Goal: Information Seeking & Learning: Learn about a topic

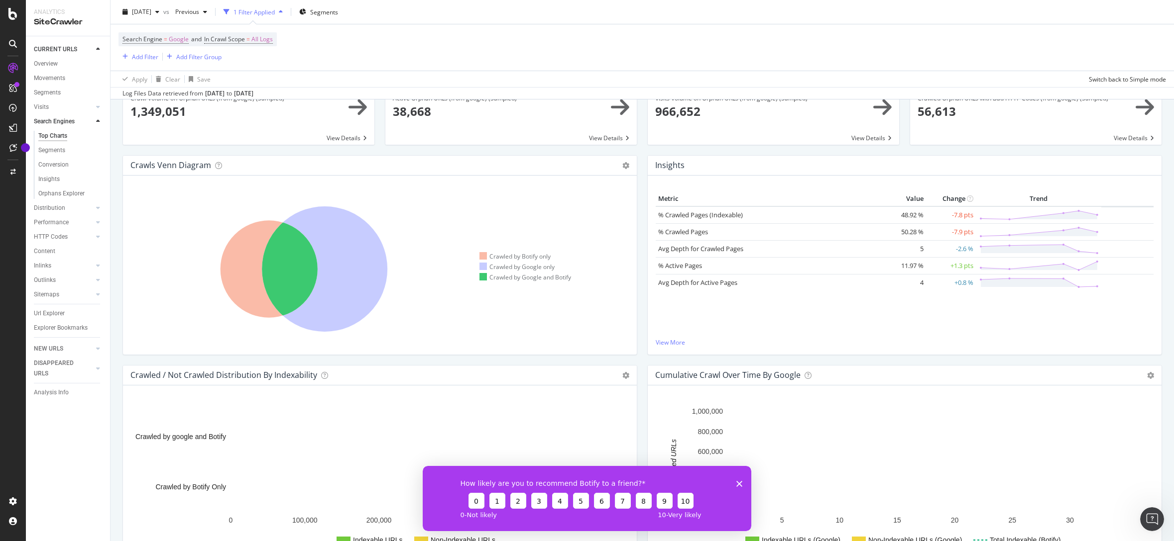
scroll to position [60, 0]
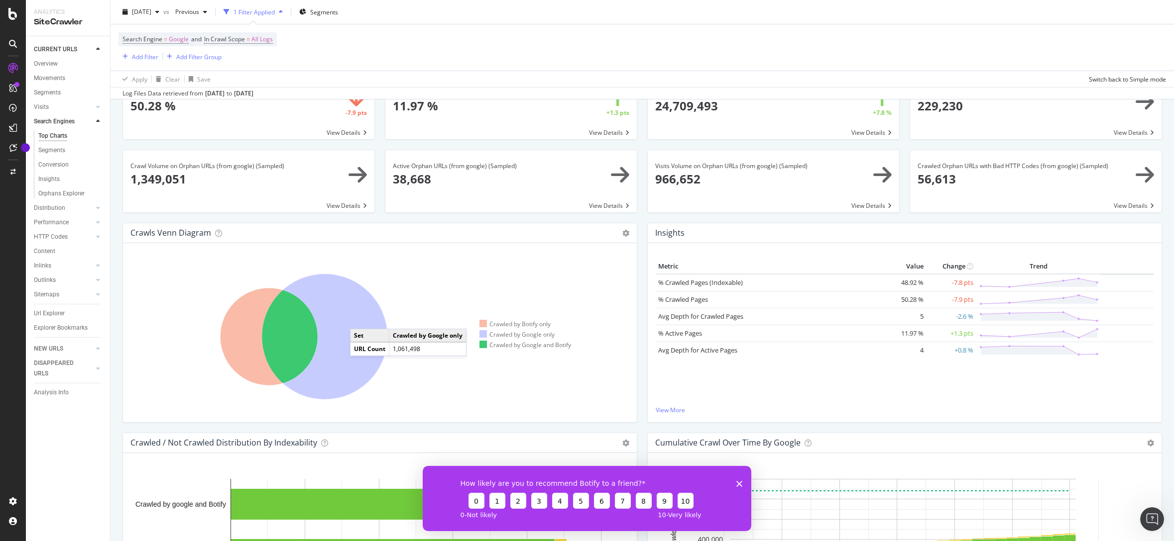
click at [360, 319] on icon at bounding box center [324, 336] width 125 height 125
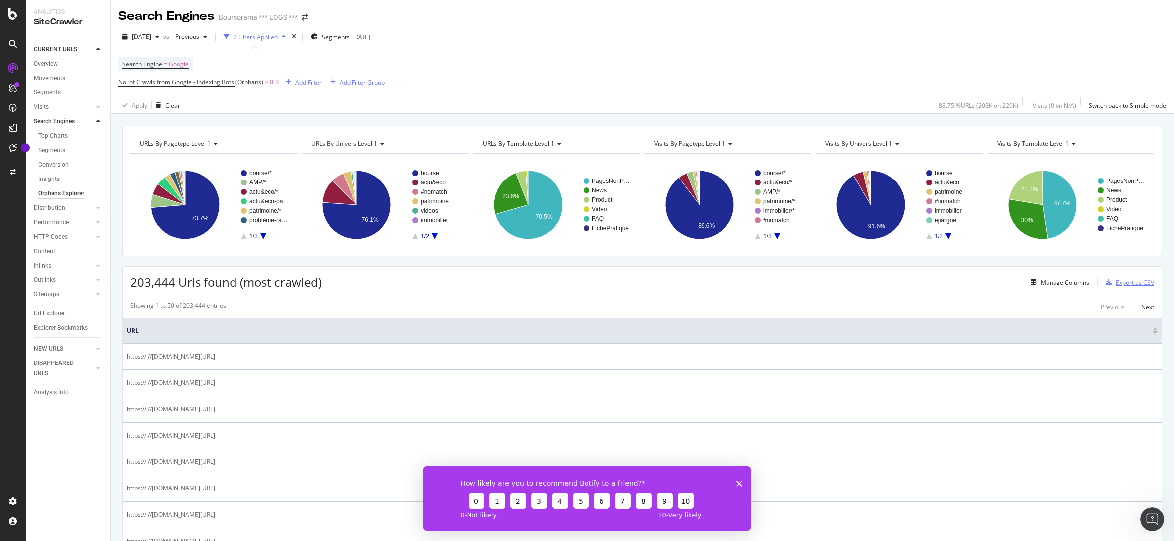
click at [1134, 284] on div "Export as CSV" at bounding box center [1134, 283] width 38 height 8
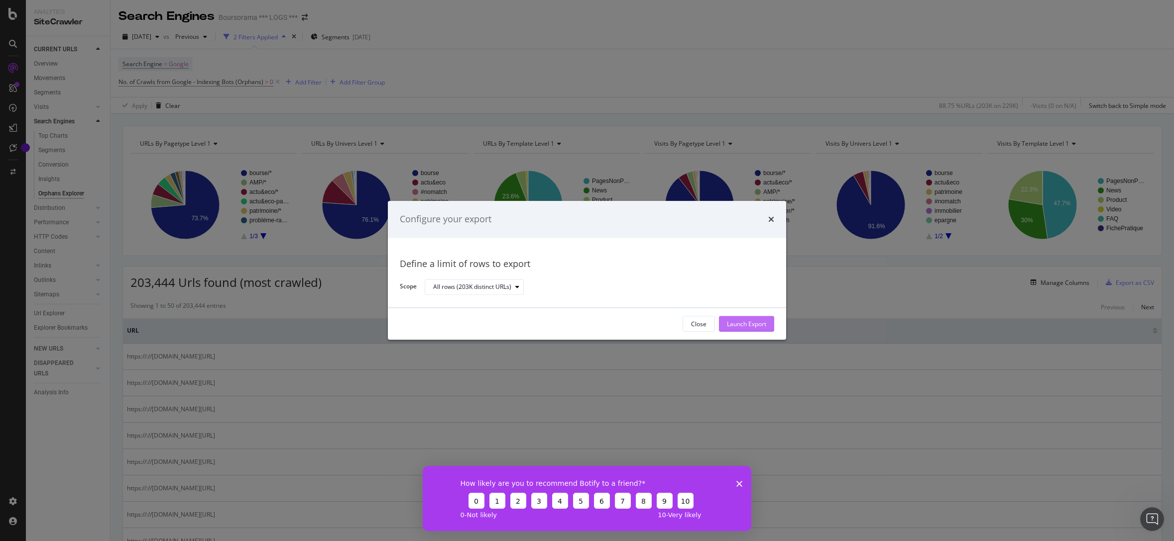
click at [744, 326] on div "Launch Export" at bounding box center [746, 324] width 39 height 8
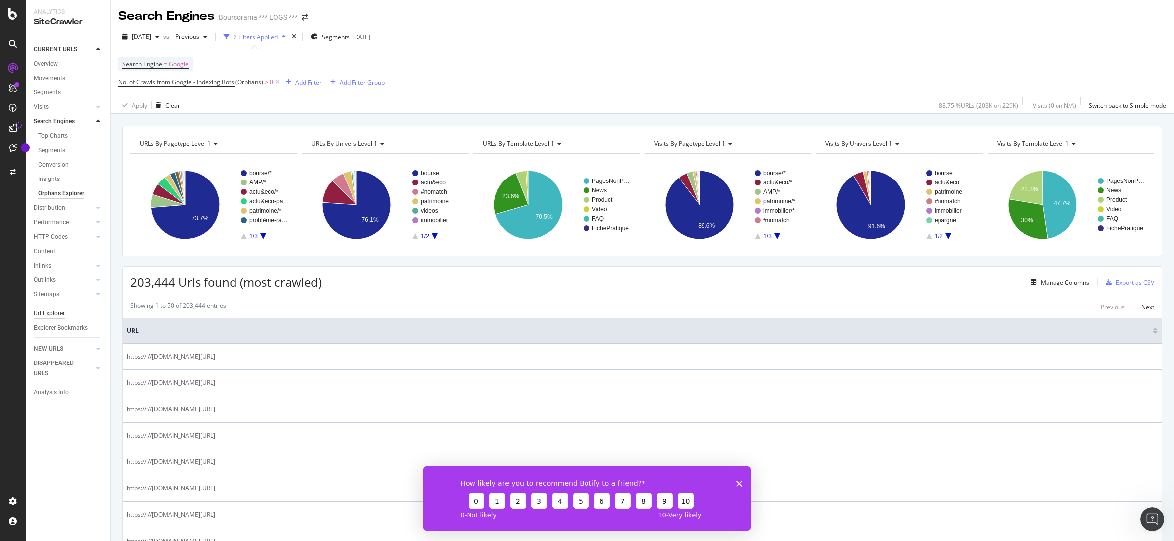
click at [56, 315] on div "Url Explorer" at bounding box center [49, 314] width 31 height 10
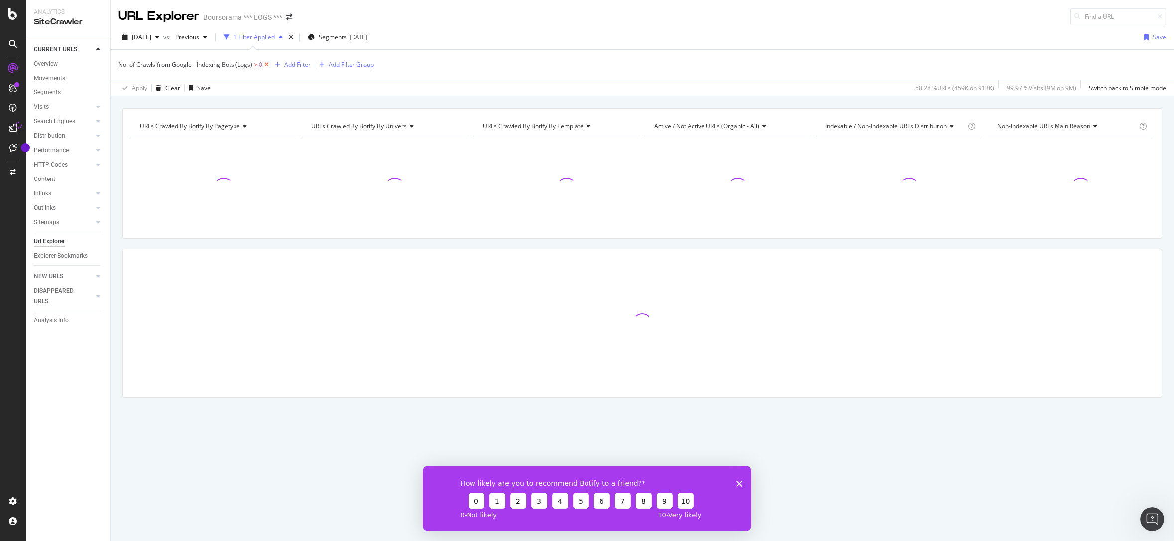
click at [264, 66] on icon at bounding box center [266, 65] width 8 height 10
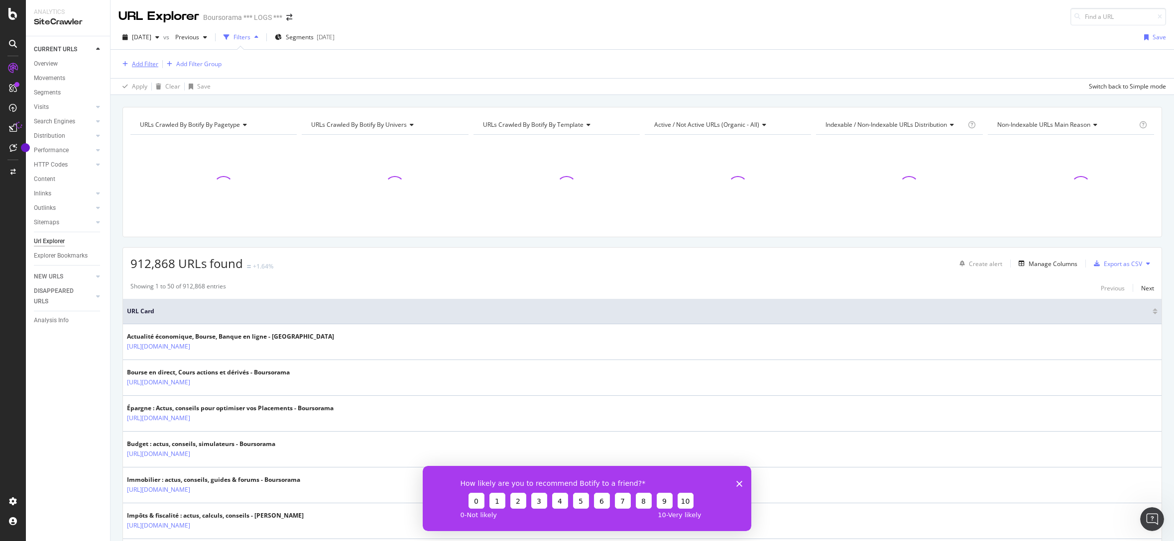
click at [150, 66] on div "Add Filter" at bounding box center [145, 64] width 26 height 8
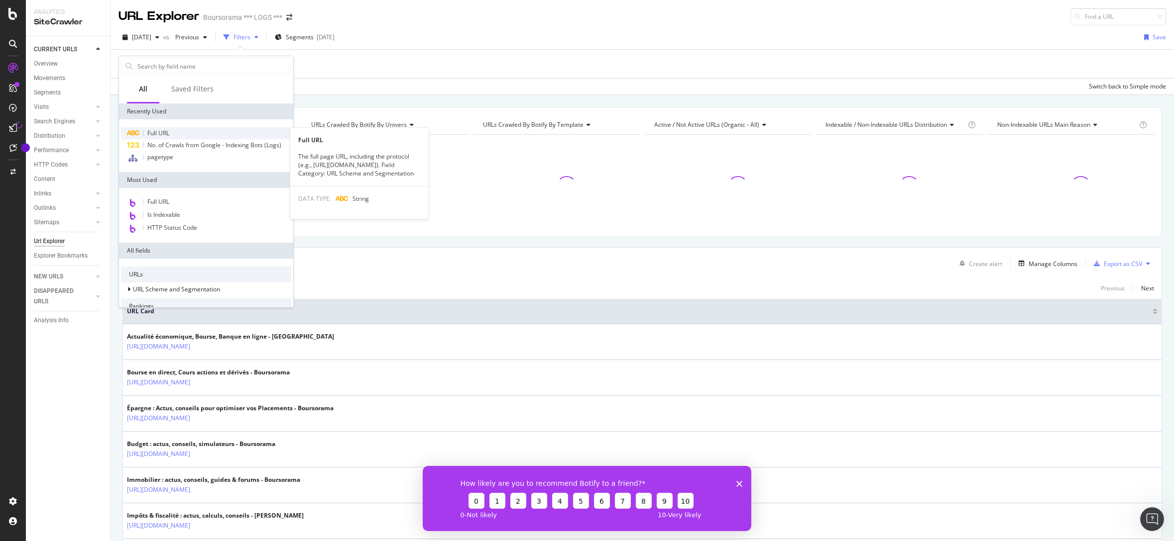
click at [181, 130] on div "Full URL" at bounding box center [206, 133] width 170 height 12
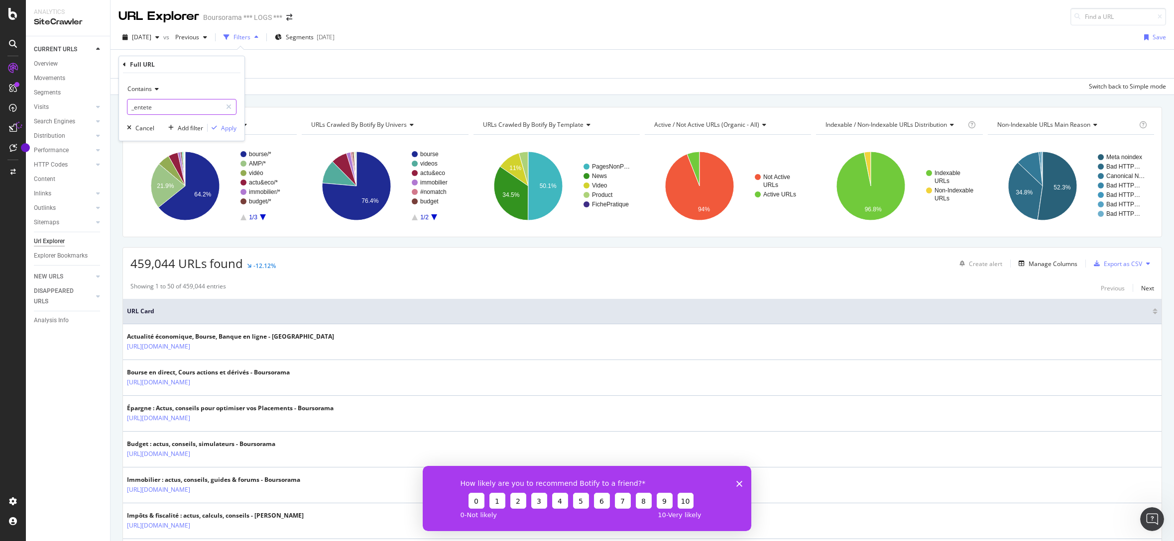
click at [173, 108] on input "_entete" at bounding box center [174, 107] width 94 height 16
type input "/GOLD_F"
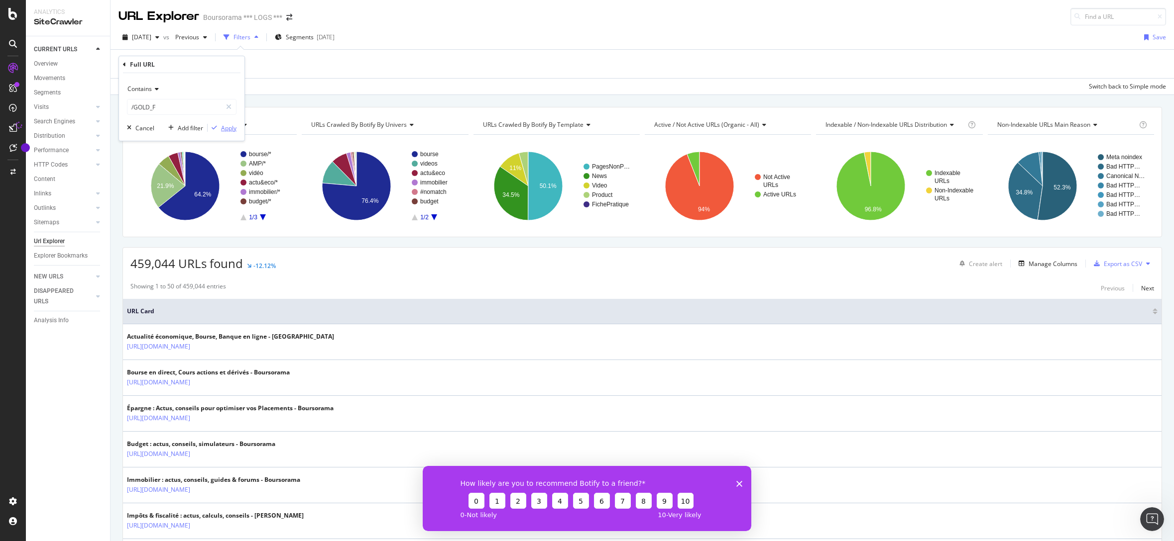
click at [226, 126] on div "Apply" at bounding box center [228, 128] width 15 height 8
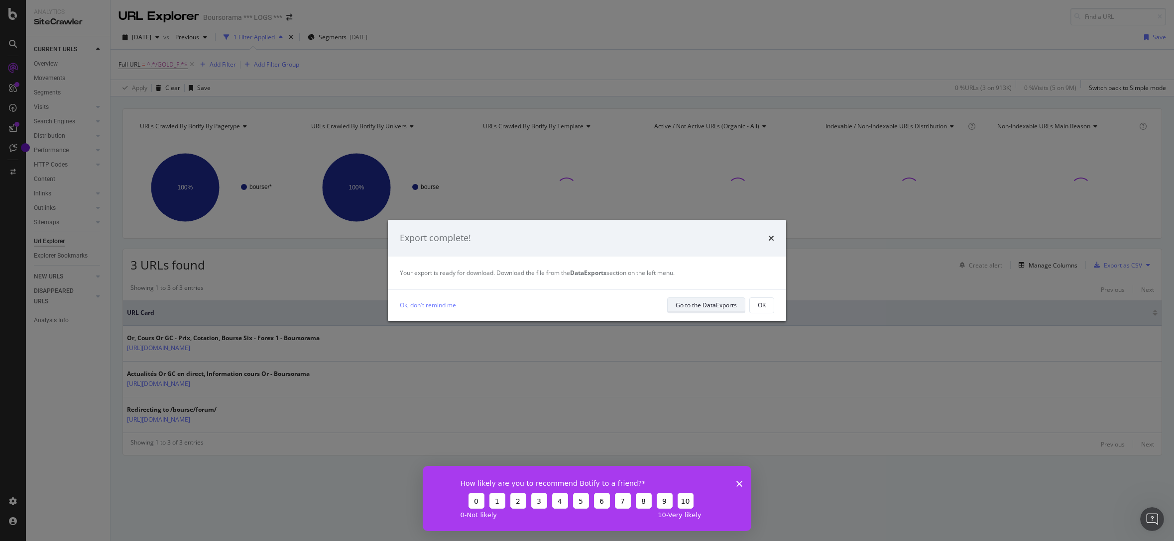
click at [690, 305] on div "Go to the DataExports" at bounding box center [705, 305] width 61 height 8
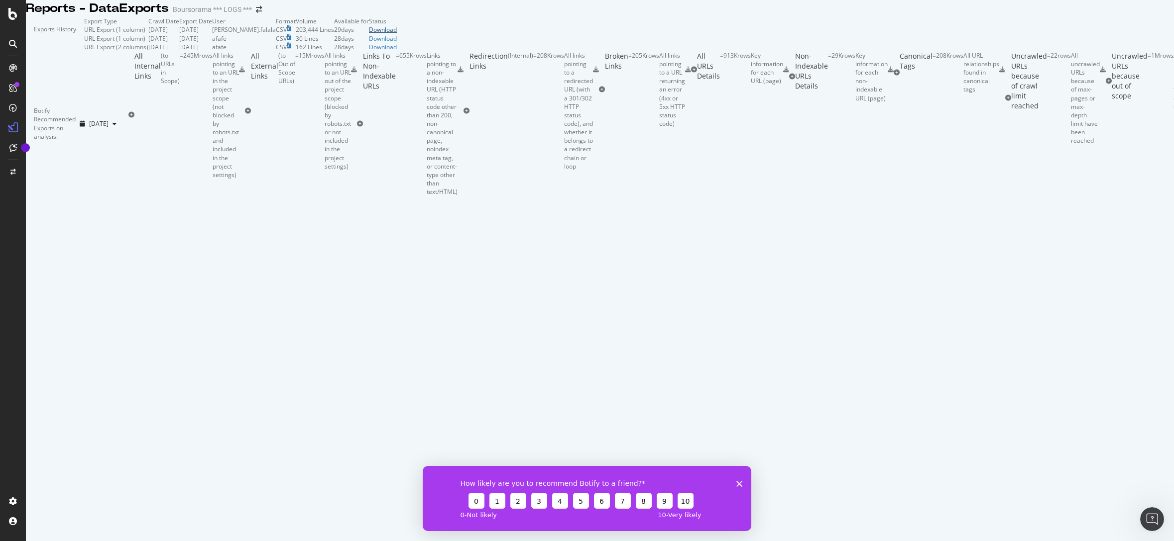
click at [397, 34] on div "Download" at bounding box center [383, 29] width 28 height 8
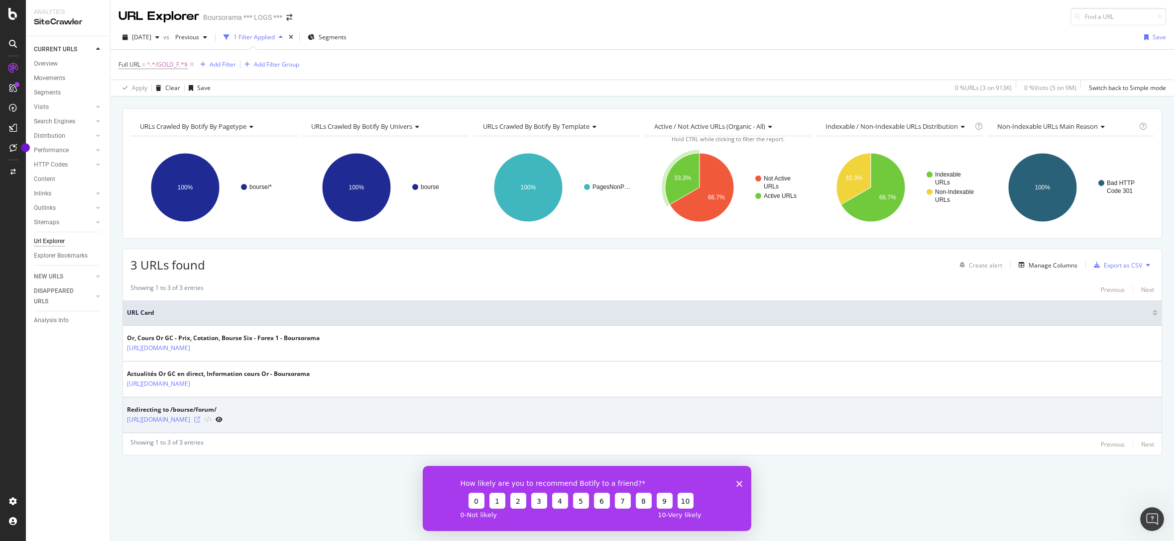
click at [200, 420] on icon at bounding box center [197, 420] width 6 height 6
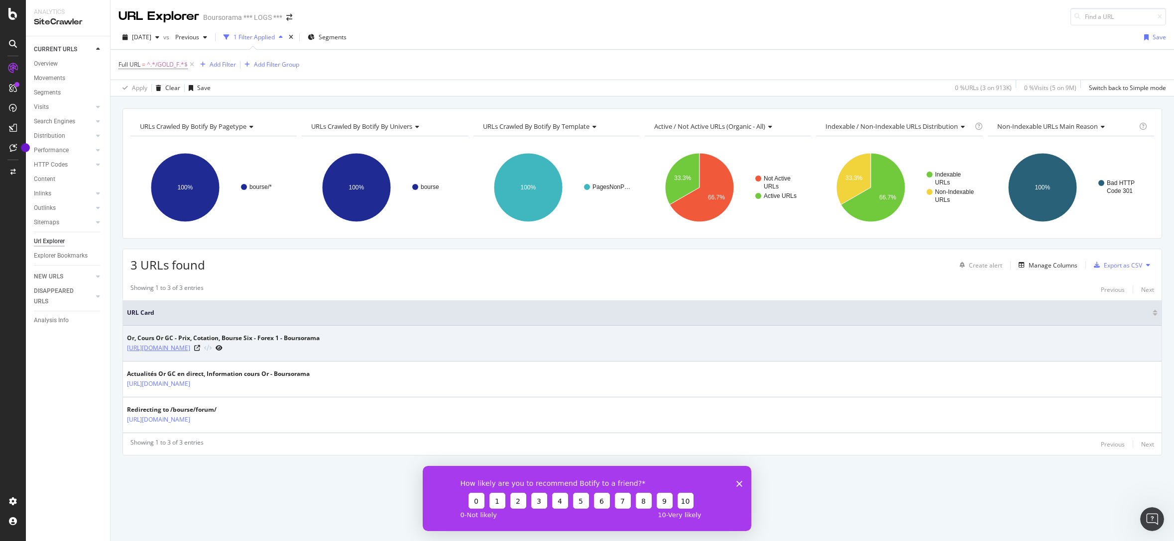
click at [190, 349] on link "[URL][DOMAIN_NAME]" at bounding box center [158, 348] width 63 height 10
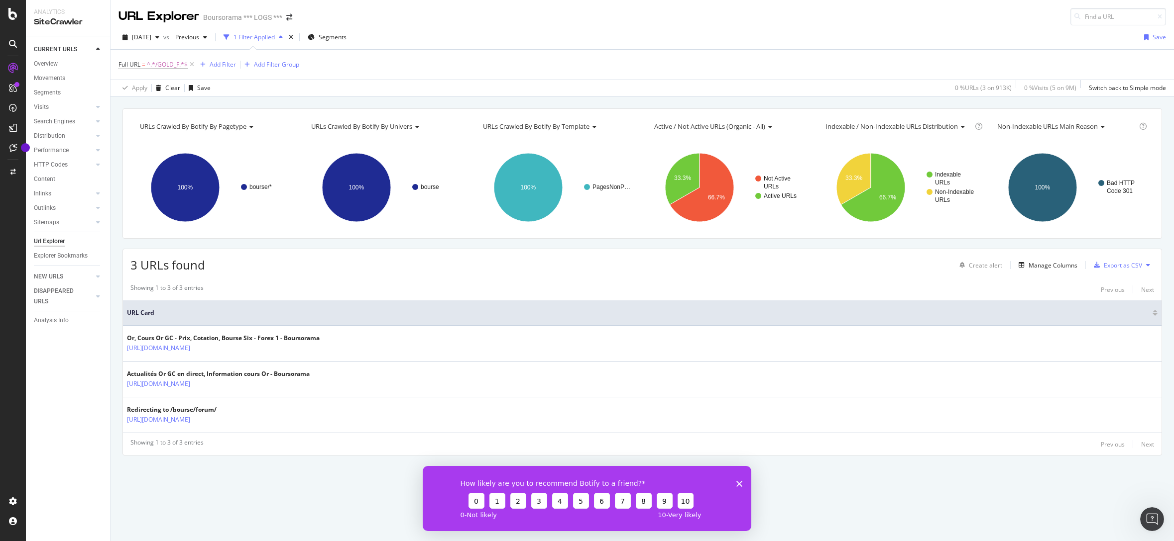
click at [56, 242] on div "Url Explorer" at bounding box center [49, 241] width 31 height 10
click at [157, 65] on span "^.*/GOLD_F.*$" at bounding box center [167, 65] width 41 height 14
paste input "https://www.boursorama.com/actualite-economique/actualites/salah-abdeslam-recon…"
type input "https://www.boursorama.com/actualite-economique/actualites/salah-abdeslam-recon…"
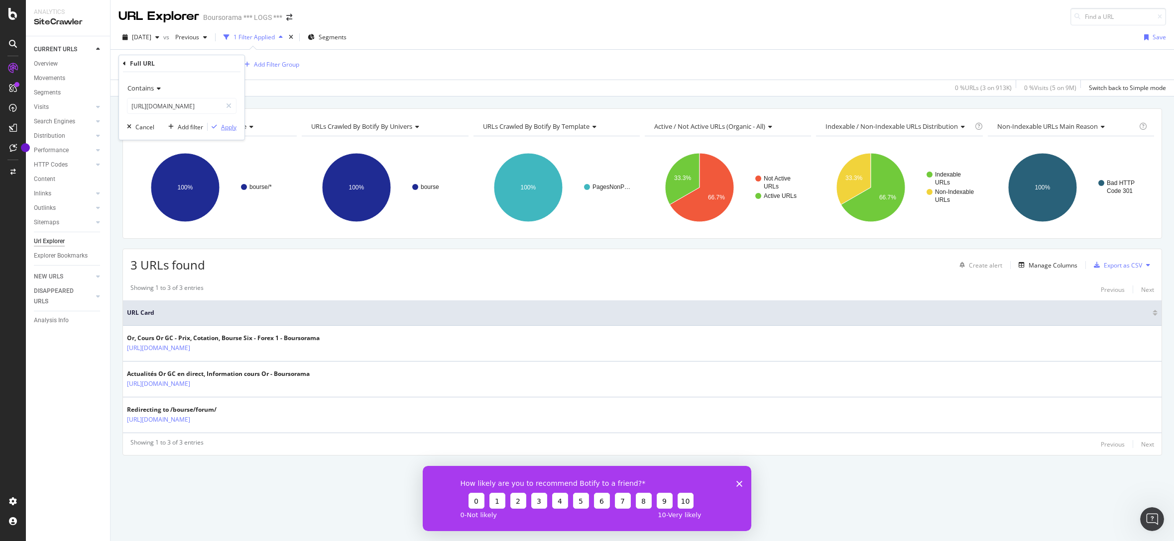
click at [226, 129] on div "Apply" at bounding box center [228, 127] width 15 height 8
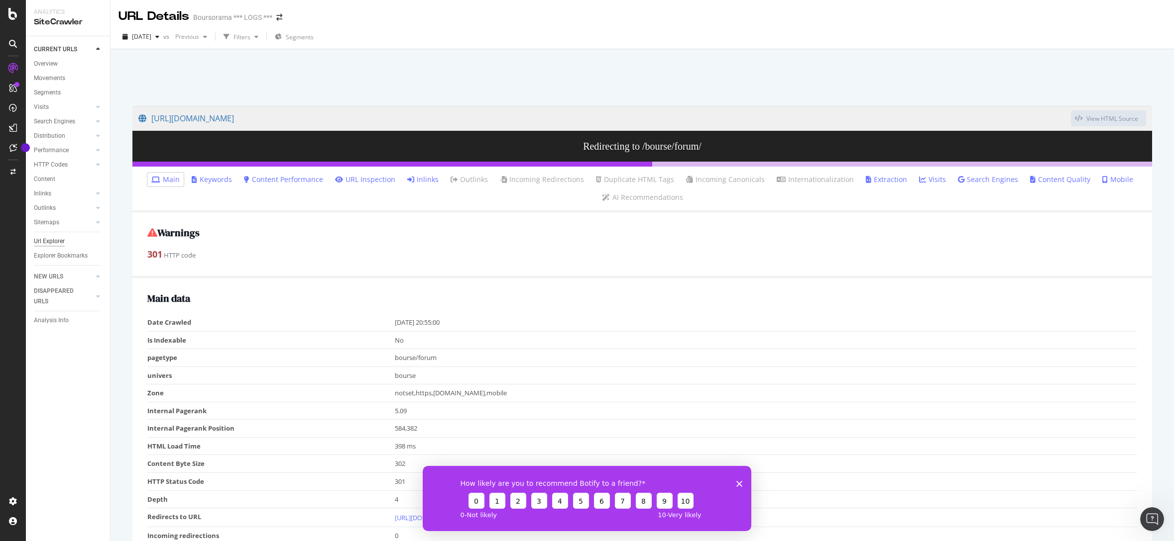
click at [50, 242] on div "Url Explorer" at bounding box center [49, 241] width 31 height 10
click at [421, 183] on link "Inlinks" at bounding box center [422, 180] width 31 height 10
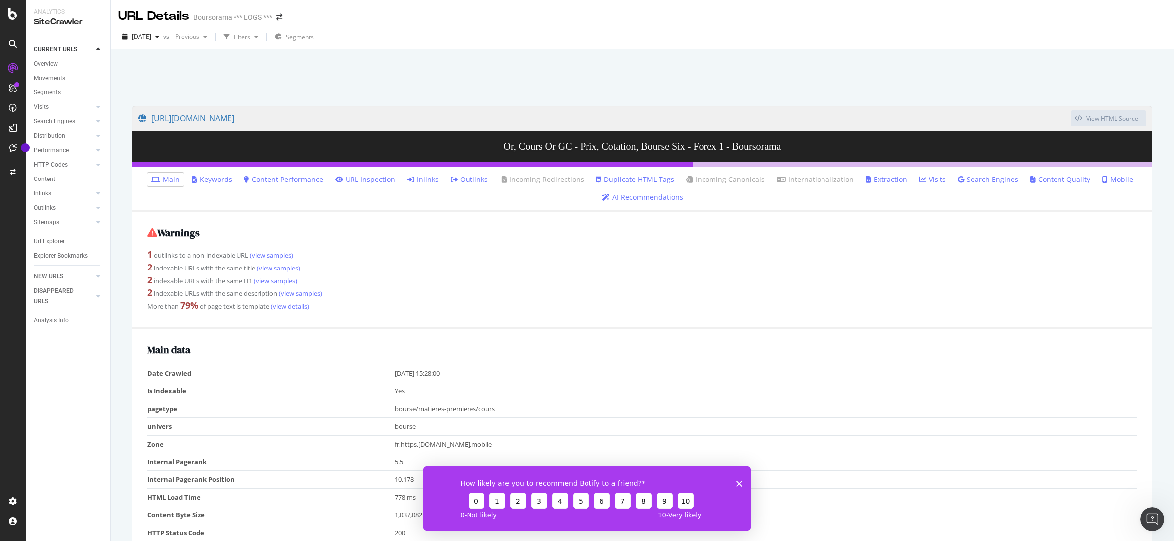
click at [426, 179] on link "Inlinks" at bounding box center [422, 180] width 31 height 10
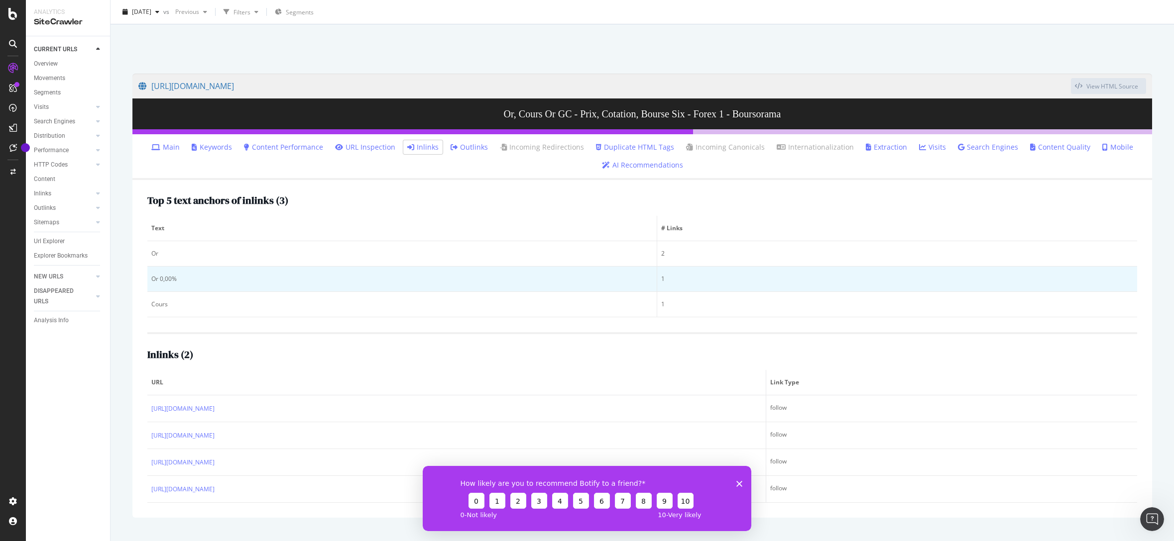
scroll to position [49, 0]
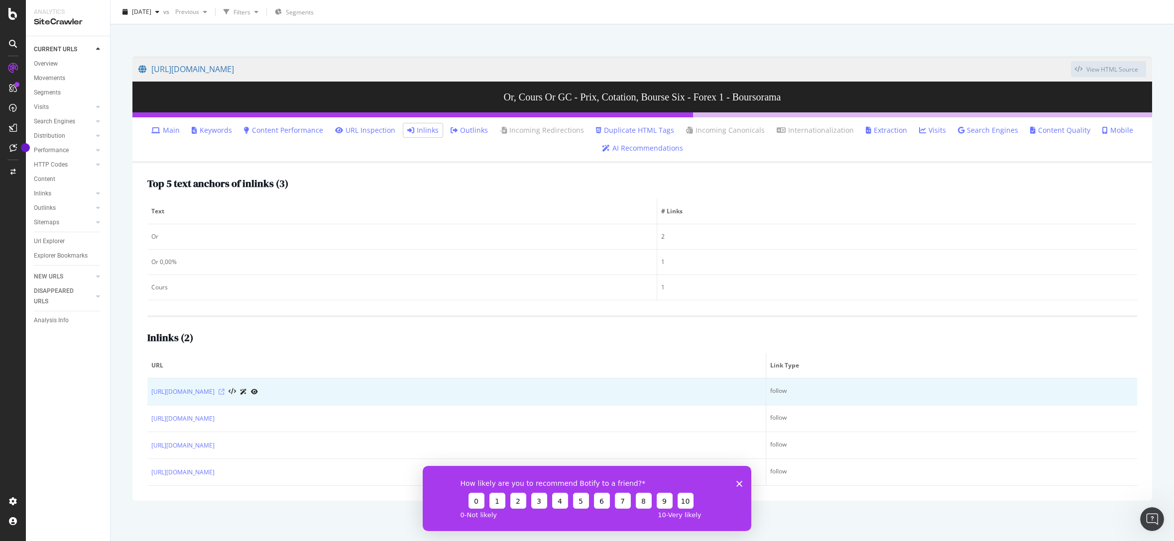
click at [224, 393] on icon at bounding box center [221, 392] width 6 height 6
